Goal: Information Seeking & Learning: Learn about a topic

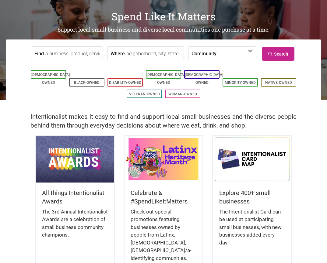
scroll to position [38, 0]
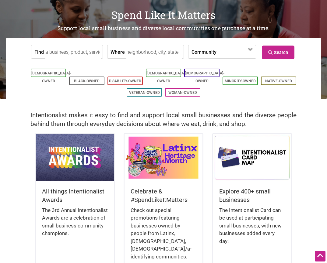
click at [70, 182] on div "All things Intentionalist Awards The 3rd Annual Intentionalist Awards are a cel…" at bounding box center [75, 218] width 78 height 75
click at [75, 156] on img at bounding box center [75, 157] width 78 height 47
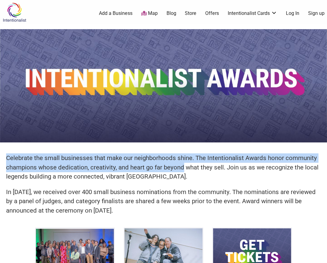
drag, startPoint x: 7, startPoint y: 158, endPoint x: 181, endPoint y: 164, distance: 174.4
click at [181, 164] on p "Celebrate the small businesses that make our neighborhoods shine. The Intention…" at bounding box center [163, 168] width 315 height 28
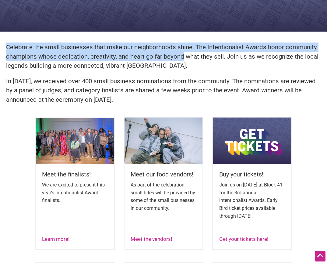
scroll to position [49, 0]
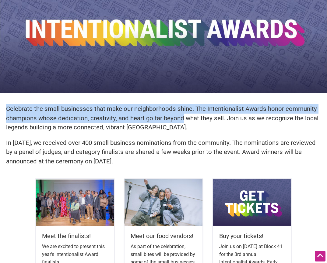
click at [50, 104] on div "Celebrate the small businesses that make our neighborhoods shine. The Intention…" at bounding box center [163, 138] width 327 height 80
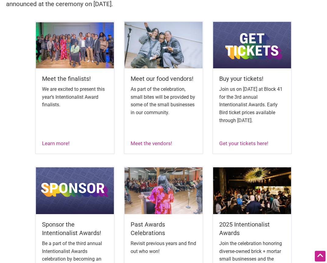
scroll to position [208, 0]
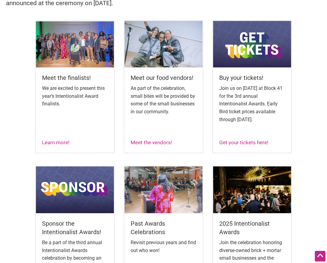
click at [259, 210] on img at bounding box center [252, 190] width 78 height 47
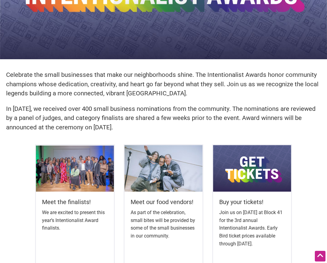
scroll to position [65, 0]
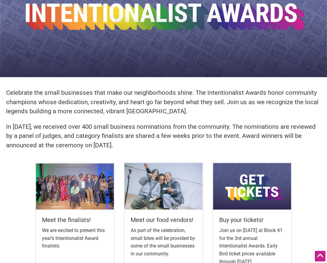
drag, startPoint x: 7, startPoint y: 92, endPoint x: 148, endPoint y: 150, distance: 152.4
click at [148, 150] on div "Celebrate the small businesses that make our neighborhoods shine. The Intention…" at bounding box center [163, 122] width 327 height 80
copy div "Celebrate the small businesses that make our neighborhoods shine. The Intention…"
click at [65, 213] on div "Meet the finalists! We are excited to present this year’s Intentionalist Award …" at bounding box center [75, 242] width 78 height 64
click at [64, 224] on h5 "Meet the finalists!" at bounding box center [75, 220] width 66 height 9
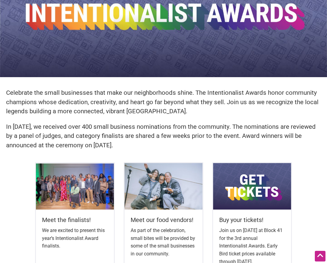
click at [68, 219] on h5 "Meet the finalists!" at bounding box center [75, 220] width 66 height 9
click at [81, 196] on img at bounding box center [75, 186] width 78 height 47
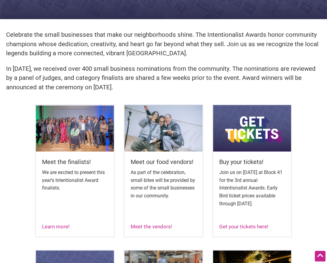
scroll to position [99, 0]
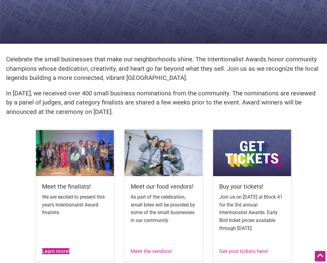
click at [59, 249] on link "Learn more!" at bounding box center [55, 252] width 27 height 6
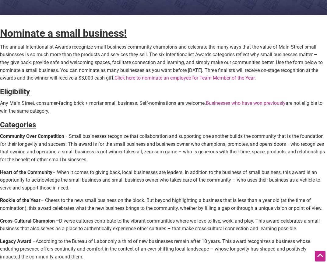
scroll to position [77, 0]
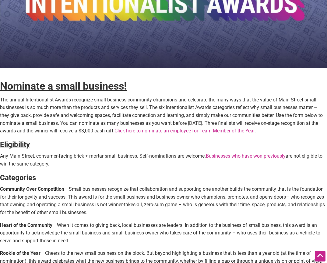
click at [222, 157] on link "Businesses who have won previously" at bounding box center [246, 156] width 80 height 6
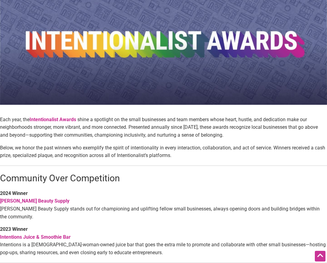
scroll to position [17, 0]
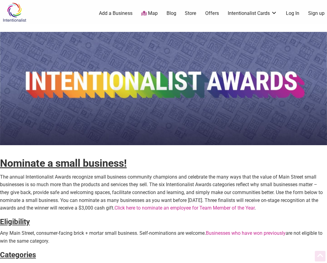
scroll to position [77, 0]
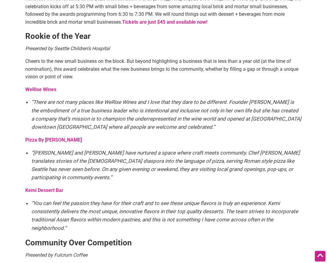
scroll to position [303, 0]
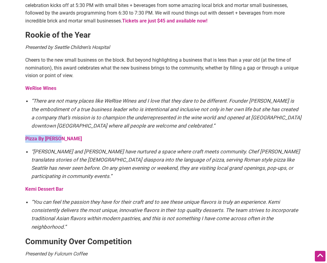
drag, startPoint x: 64, startPoint y: 140, endPoint x: 24, endPoint y: 140, distance: 39.2
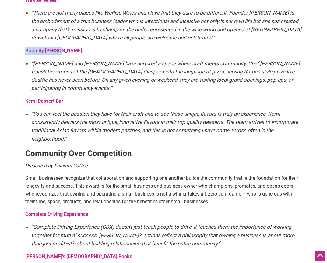
scroll to position [387, 0]
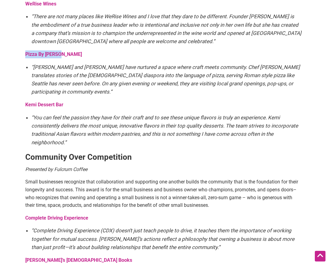
copy strong "Pizza By [PERSON_NAME]"
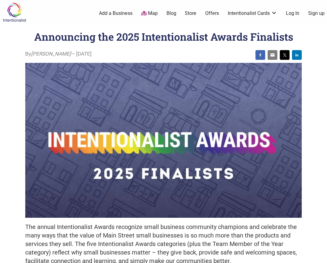
click at [11, 12] on img at bounding box center [14, 12] width 29 height 20
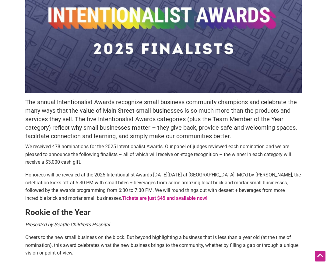
scroll to position [128, 0]
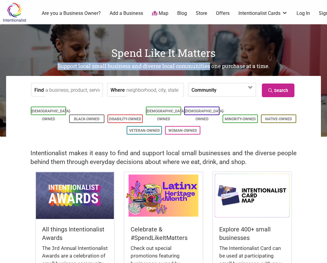
drag, startPoint x: 58, startPoint y: 65, endPoint x: 209, endPoint y: 65, distance: 150.9
click at [209, 65] on h2 "Support local small business and diverse local communities one purchase at a ti…" at bounding box center [163, 67] width 327 height 8
copy h2 "Support local small business and diverse local communities"
